Goal: Navigation & Orientation: Find specific page/section

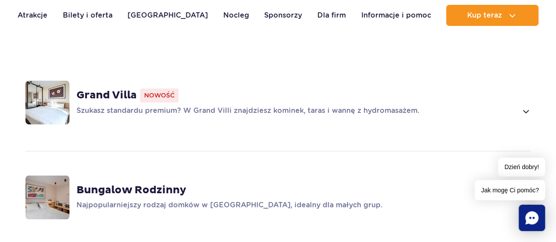
scroll to position [571, 0]
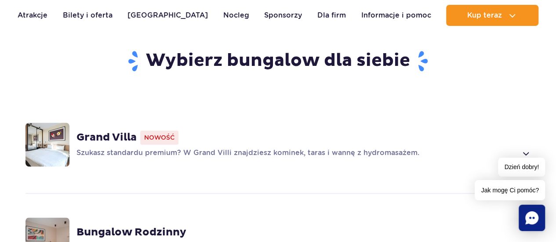
click at [528, 148] on span at bounding box center [525, 153] width 10 height 11
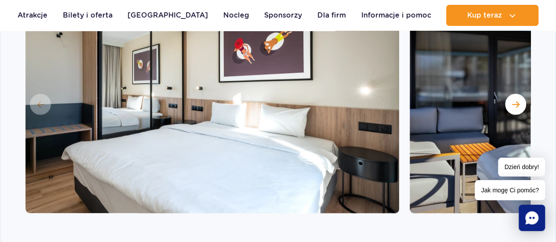
scroll to position [835, 0]
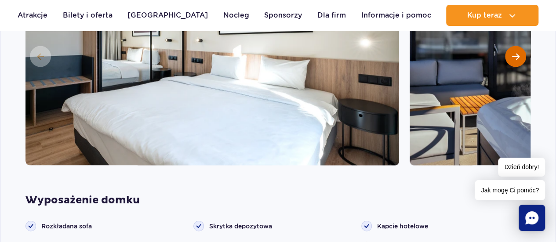
click at [516, 53] on span "Następny slajd" at bounding box center [515, 57] width 7 height 8
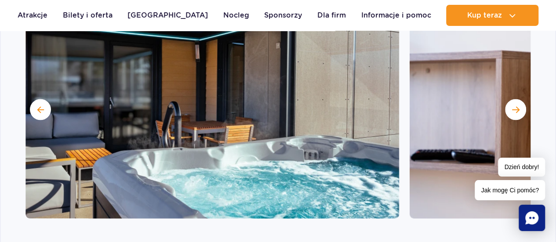
scroll to position [747, 0]
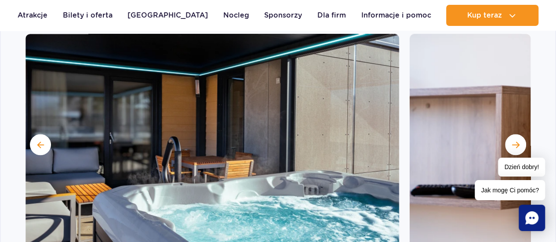
click at [224, 124] on img at bounding box center [211, 144] width 373 height 220
click at [512, 141] on span "Następny slajd" at bounding box center [515, 145] width 7 height 8
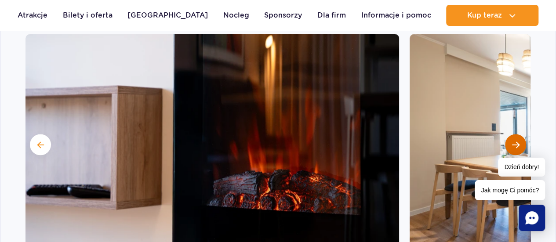
click at [512, 141] on span "Następny slajd" at bounding box center [515, 145] width 7 height 8
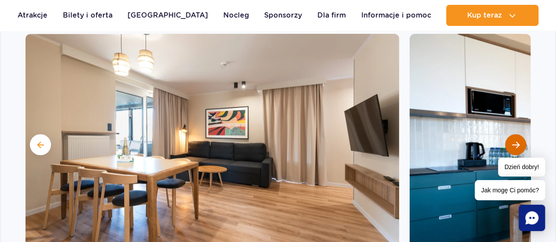
click at [512, 141] on span "Następny slajd" at bounding box center [515, 145] width 7 height 8
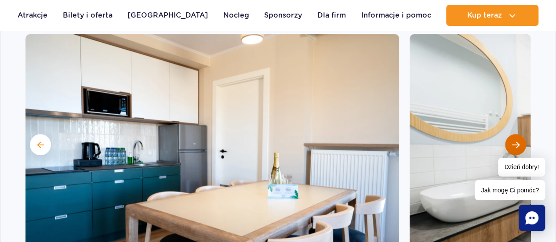
click at [512, 141] on span "Następny slajd" at bounding box center [515, 145] width 7 height 8
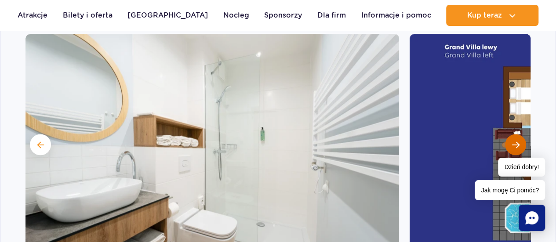
click at [512, 141] on span "Następny slajd" at bounding box center [515, 145] width 7 height 8
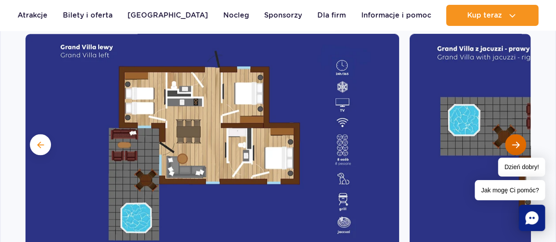
click at [513, 141] on span "Następny slajd" at bounding box center [515, 145] width 7 height 8
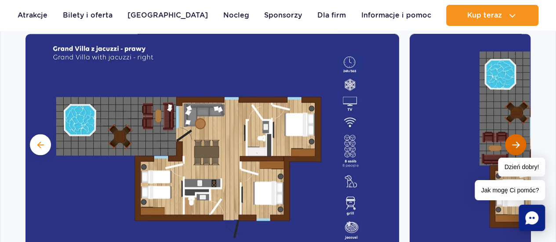
click at [513, 141] on span "Następny slajd" at bounding box center [515, 145] width 7 height 8
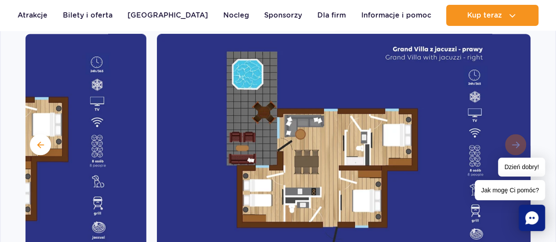
click at [513, 129] on img at bounding box center [343, 144] width 373 height 220
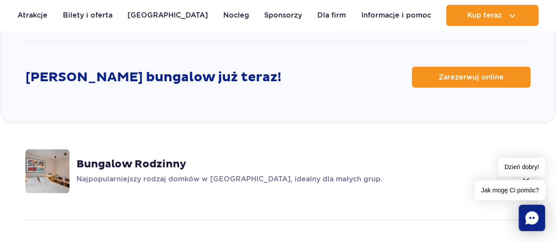
scroll to position [1186, 0]
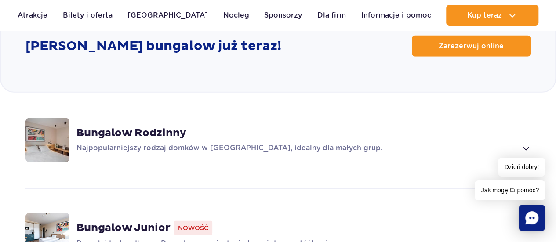
click at [525, 143] on span at bounding box center [525, 148] width 10 height 11
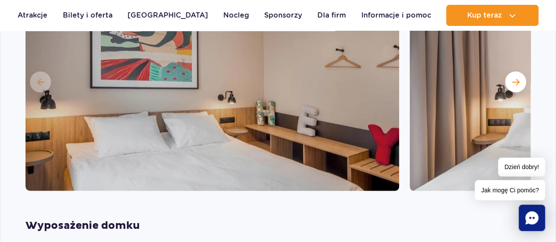
scroll to position [896, 0]
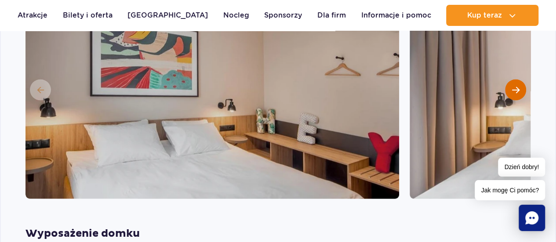
click at [516, 86] on span "Następny slajd" at bounding box center [515, 90] width 7 height 8
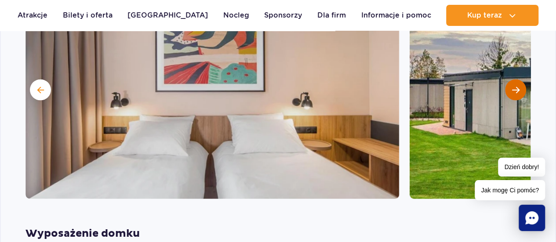
click at [513, 86] on span "Następny slajd" at bounding box center [515, 90] width 7 height 8
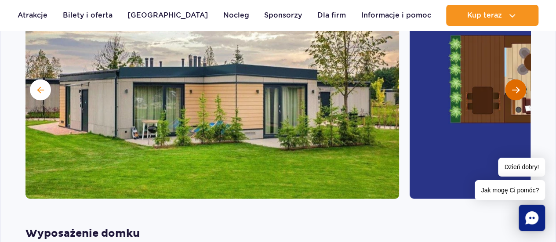
click at [514, 86] on span "Następny slajd" at bounding box center [515, 90] width 7 height 8
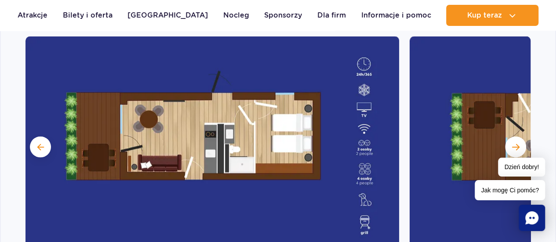
scroll to position [852, 0]
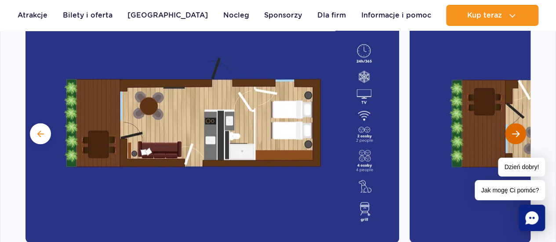
click at [519, 123] on button "Następny slajd" at bounding box center [515, 133] width 21 height 21
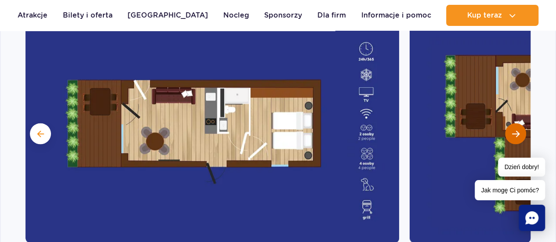
click at [519, 123] on button "Następny slajd" at bounding box center [515, 133] width 21 height 21
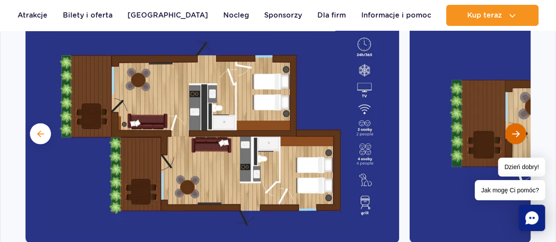
click at [514, 127] on button "Następny slajd" at bounding box center [515, 133] width 21 height 21
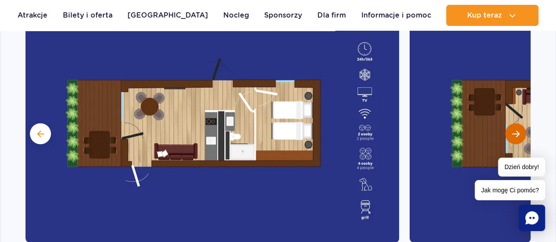
click at [514, 127] on button "Następny slajd" at bounding box center [515, 133] width 21 height 21
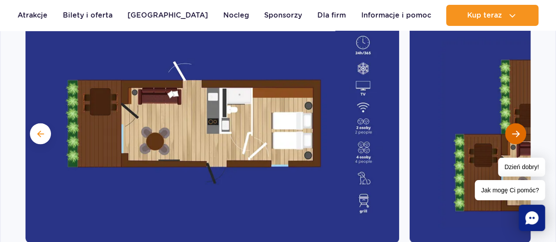
click at [515, 127] on button "Następny slajd" at bounding box center [515, 133] width 21 height 21
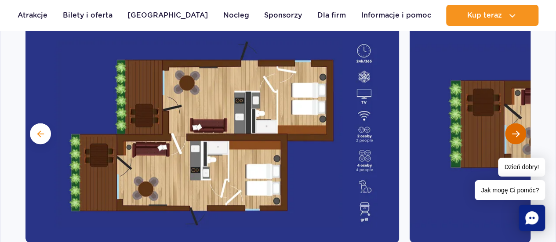
click at [516, 127] on button "Następny slajd" at bounding box center [515, 133] width 21 height 21
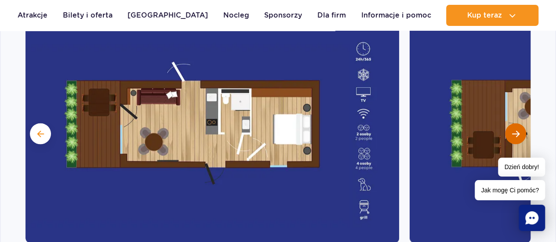
click at [517, 127] on button "Następny slajd" at bounding box center [515, 133] width 21 height 21
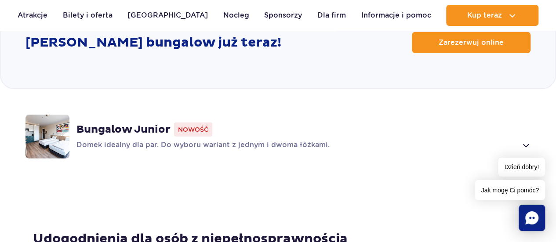
scroll to position [1247, 0]
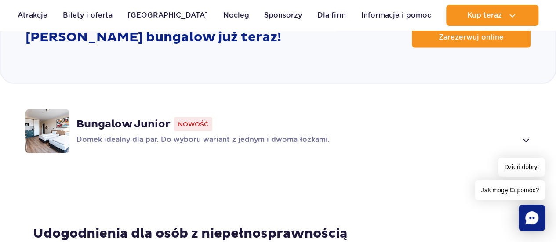
click at [524, 135] on span at bounding box center [525, 140] width 10 height 11
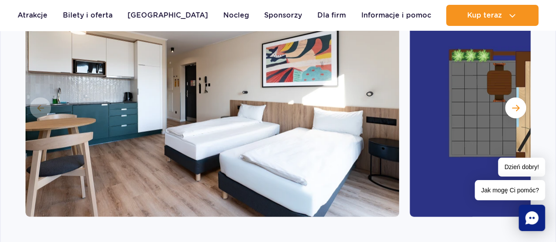
scroll to position [984, 0]
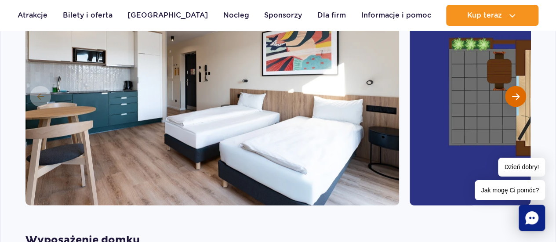
click at [516, 93] on span "Następny slajd" at bounding box center [515, 97] width 7 height 8
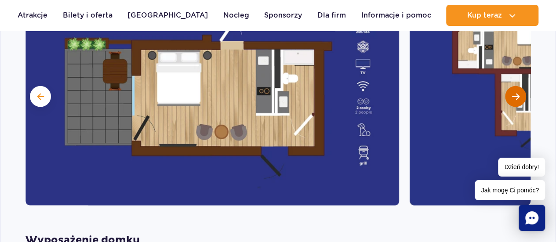
click at [516, 93] on span "Następny slajd" at bounding box center [515, 97] width 7 height 8
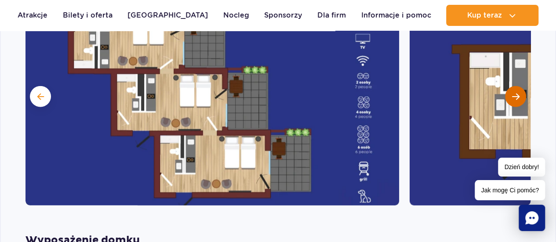
click at [516, 93] on span "Następny slajd" at bounding box center [515, 97] width 7 height 8
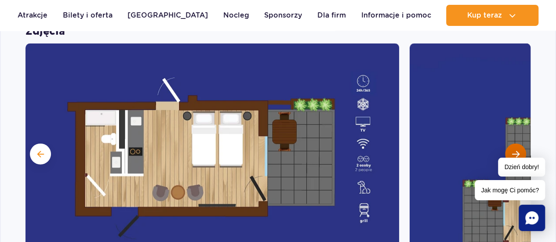
scroll to position [940, 0]
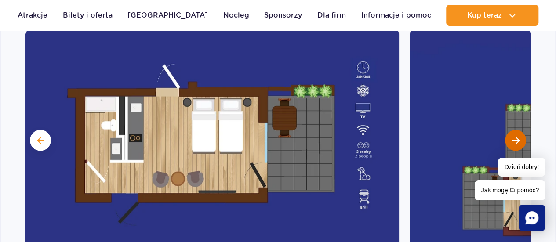
click at [515, 137] on span "Następny slajd" at bounding box center [515, 141] width 7 height 8
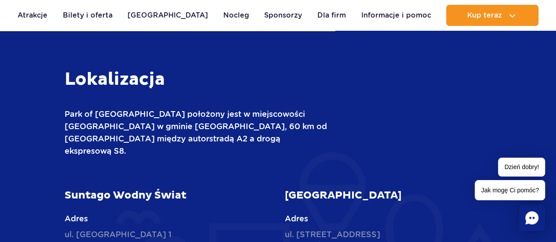
scroll to position [2697, 0]
